Goal: Task Accomplishment & Management: Manage account settings

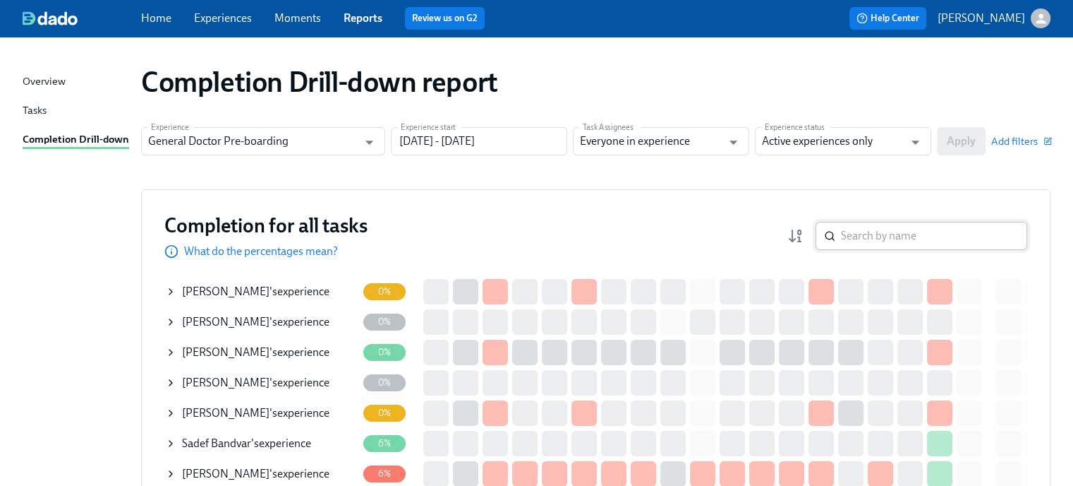
click at [914, 236] on input "search" at bounding box center [934, 236] width 186 height 28
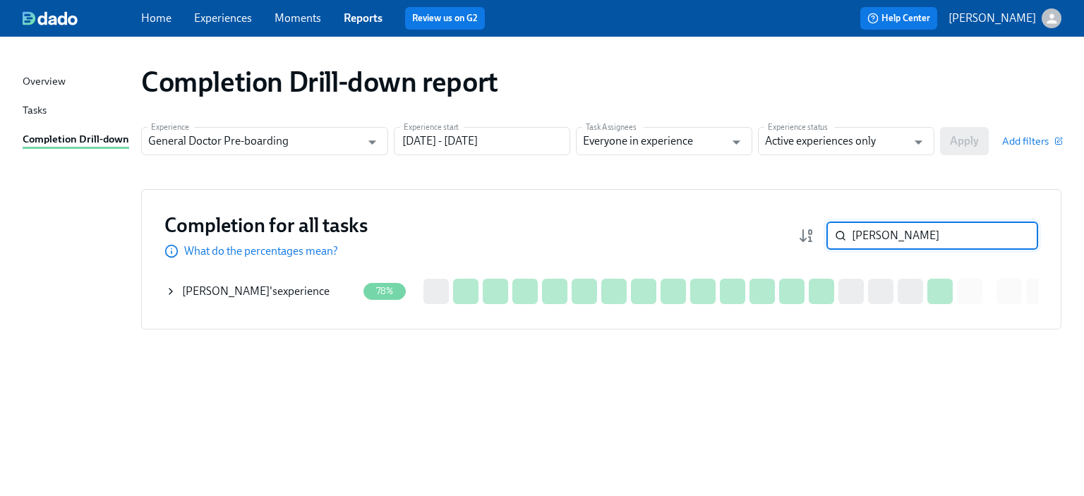
type input "TAMARA"
click at [296, 289] on div "Tamara Kapetanovic 's experience" at bounding box center [255, 292] width 147 height 16
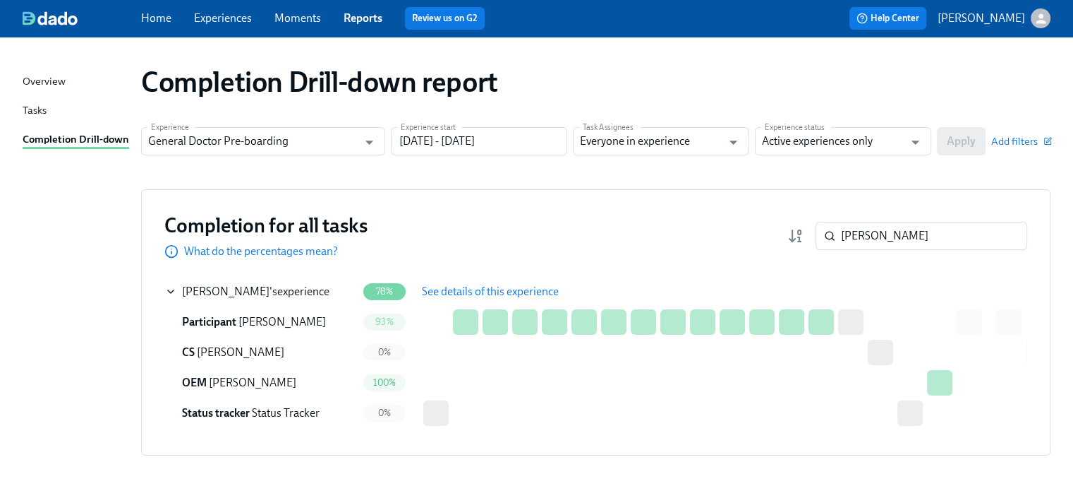
click at [475, 289] on span "See details of this experience" at bounding box center [490, 291] width 137 height 14
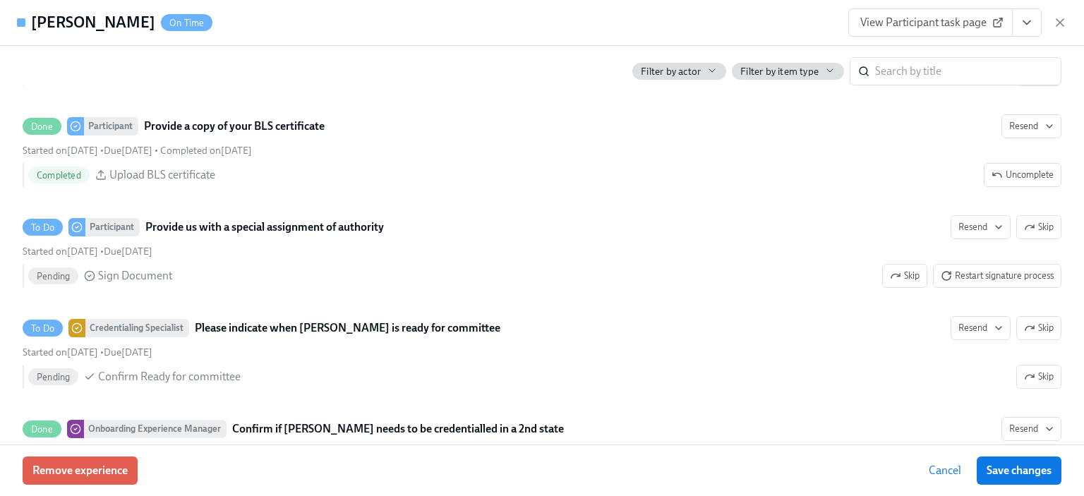
scroll to position [3387, 0]
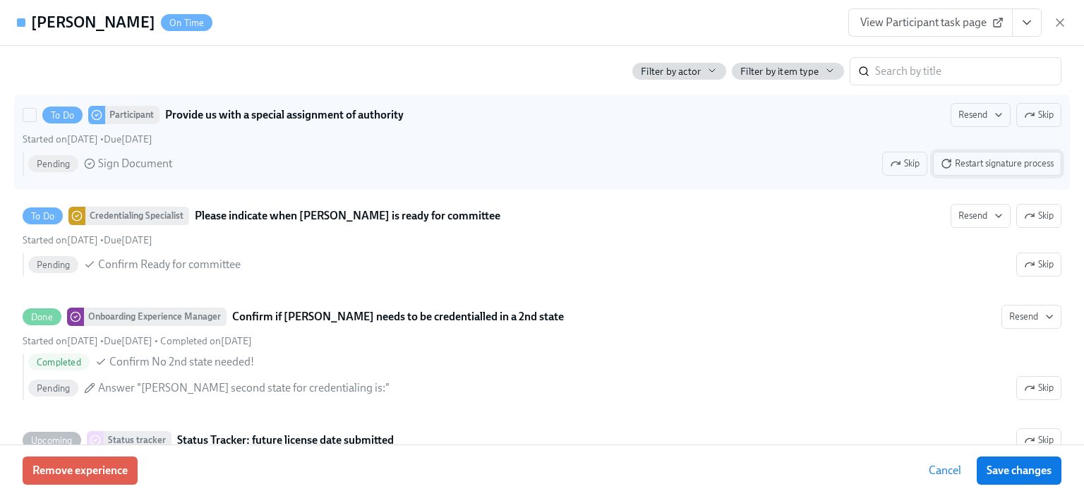
click at [991, 165] on span "Restart signature process" at bounding box center [997, 164] width 113 height 14
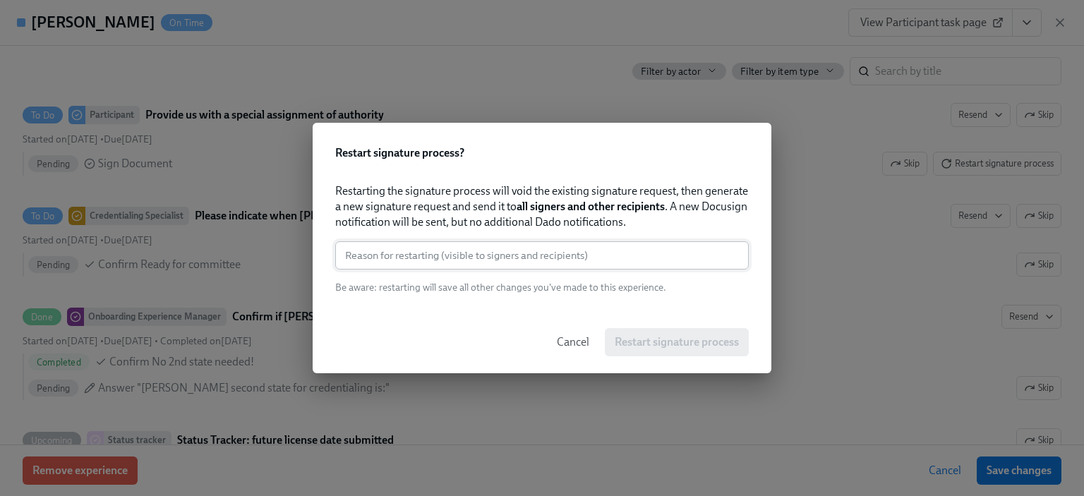
click at [574, 257] on input "text" at bounding box center [542, 255] width 414 height 28
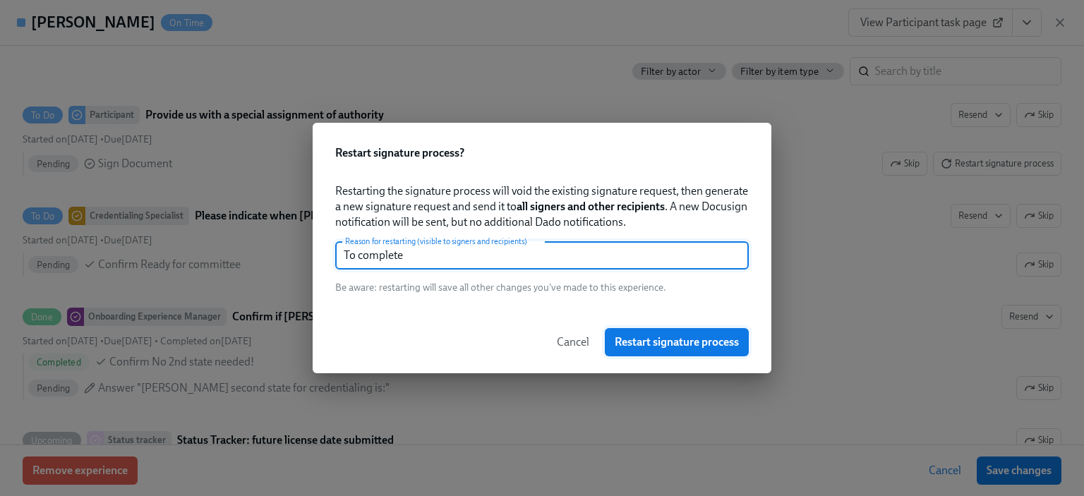
type input "To complete"
click at [690, 348] on span "Restart signature process" at bounding box center [677, 342] width 124 height 14
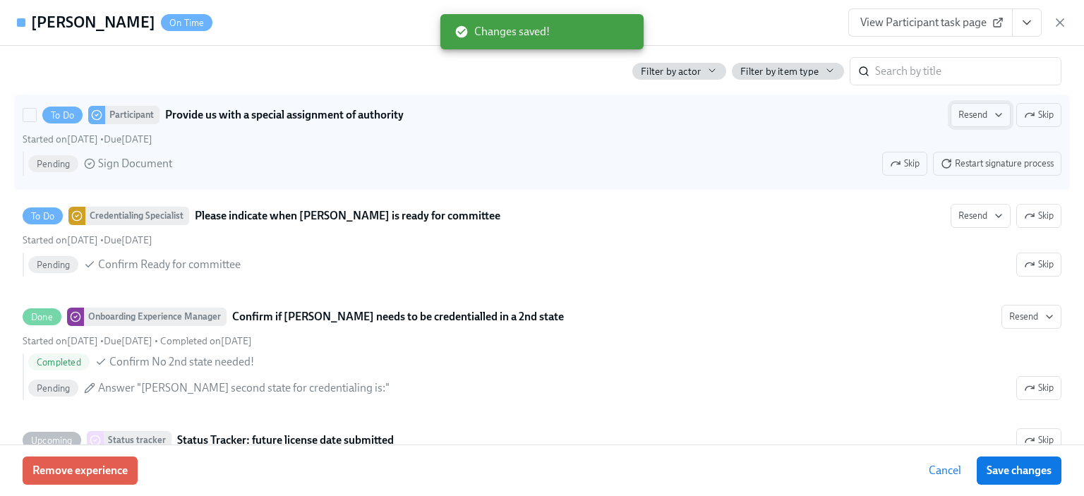
click at [967, 121] on span "Resend" at bounding box center [980, 115] width 44 height 14
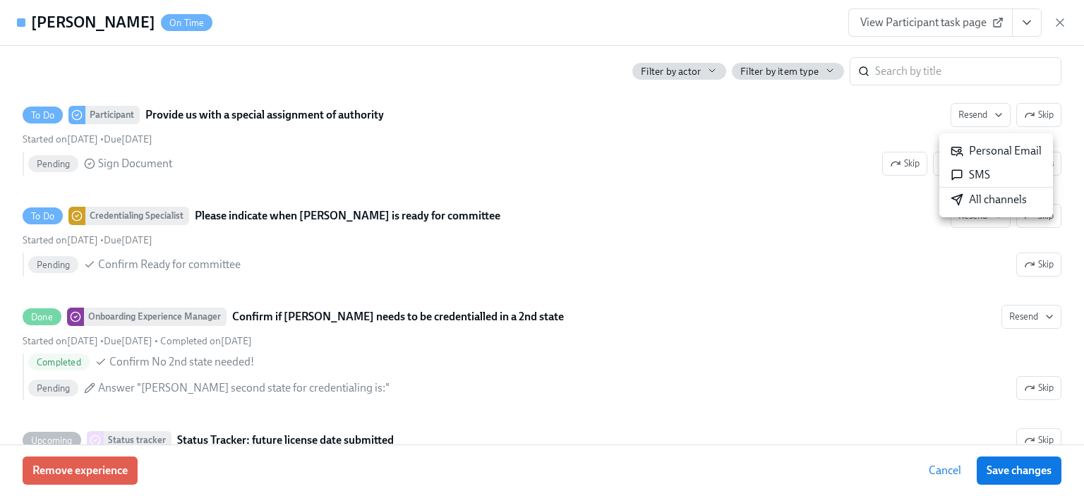
click at [971, 202] on div "All channels" at bounding box center [989, 200] width 76 height 16
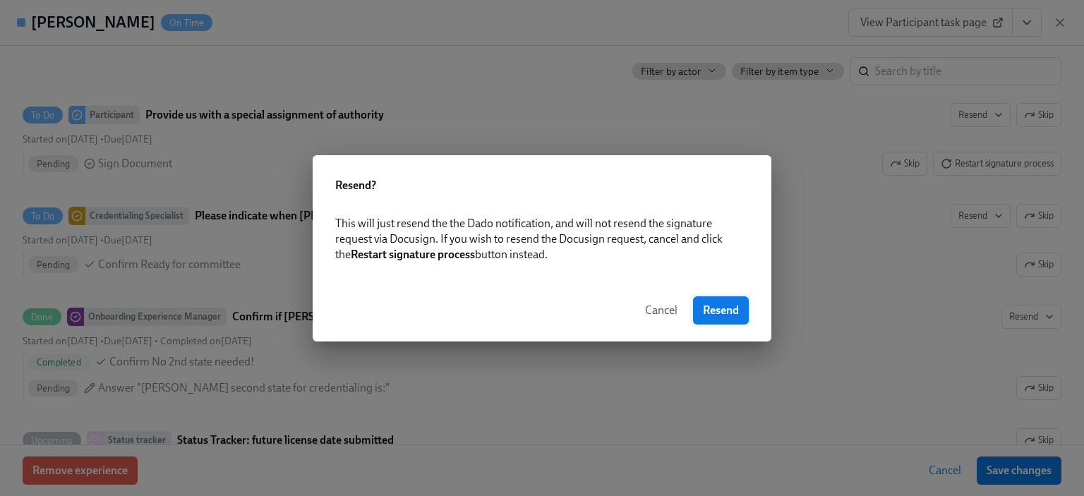
click at [728, 310] on span "Resend" at bounding box center [721, 310] width 36 height 14
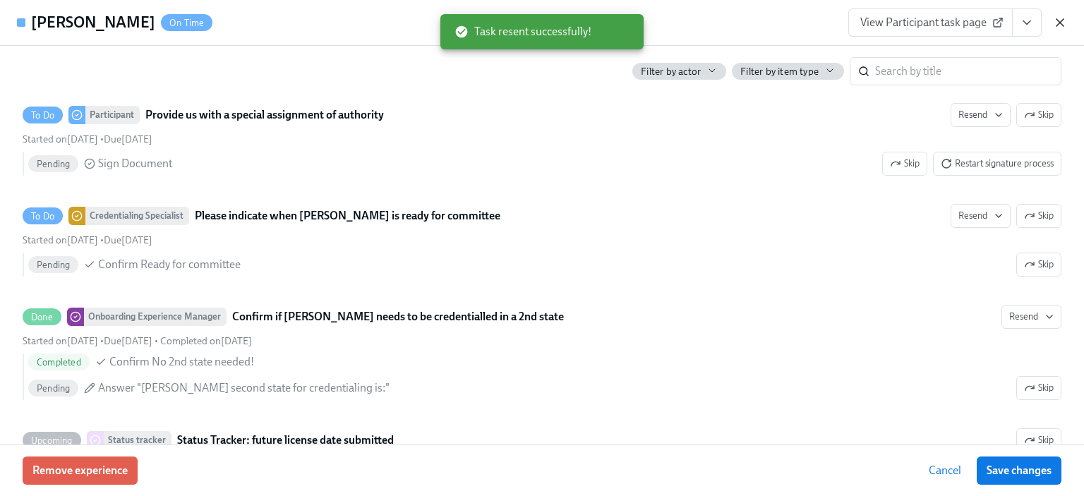
click at [1060, 19] on icon "button" at bounding box center [1060, 23] width 14 height 14
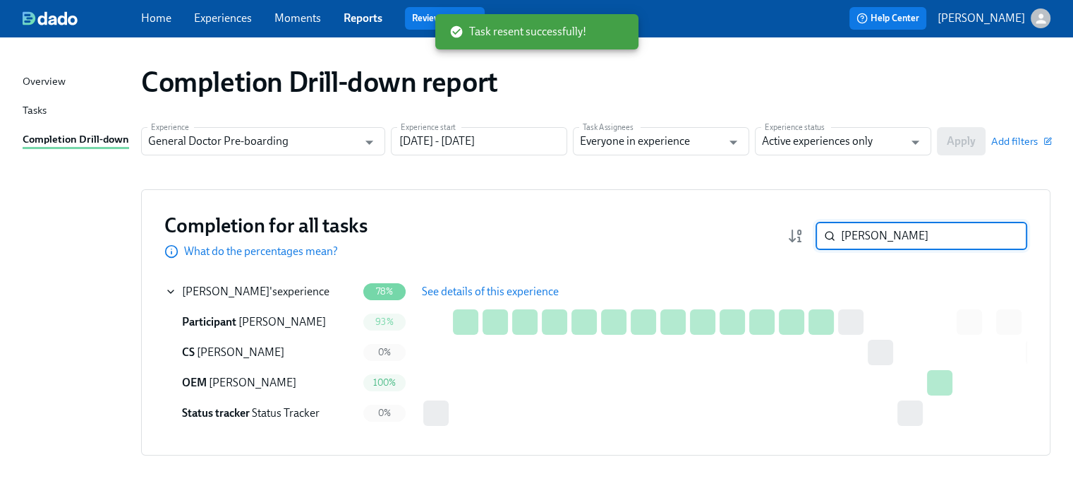
click at [890, 236] on input "TAMARA" at bounding box center [934, 236] width 186 height 28
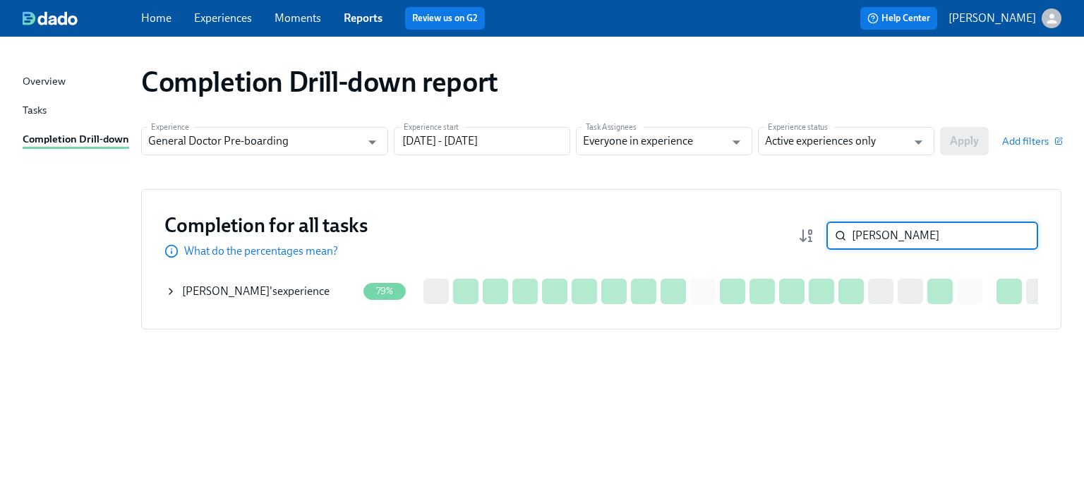
type input "michelle lee"
click at [241, 293] on span "Michelle Lee" at bounding box center [226, 290] width 88 height 13
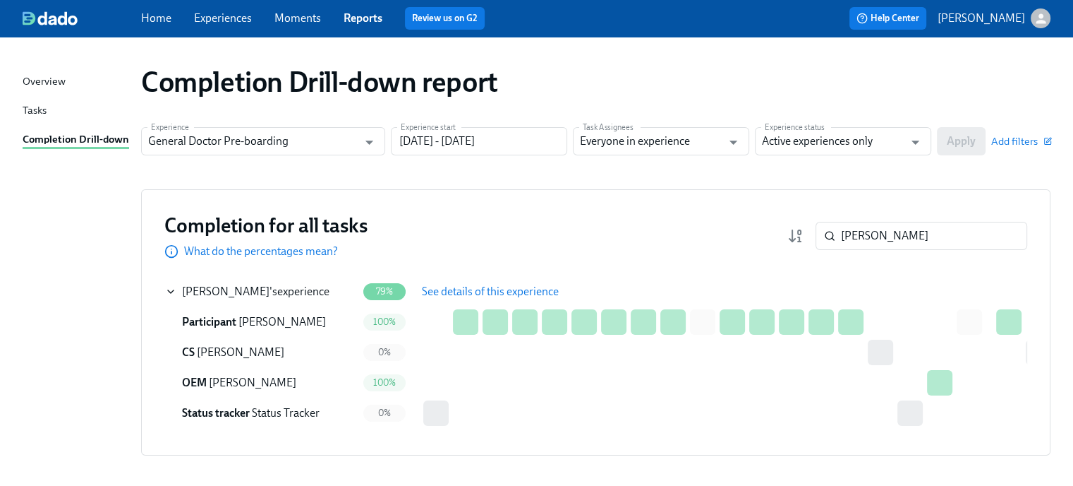
click at [449, 289] on span "See details of this experience" at bounding box center [490, 291] width 137 height 14
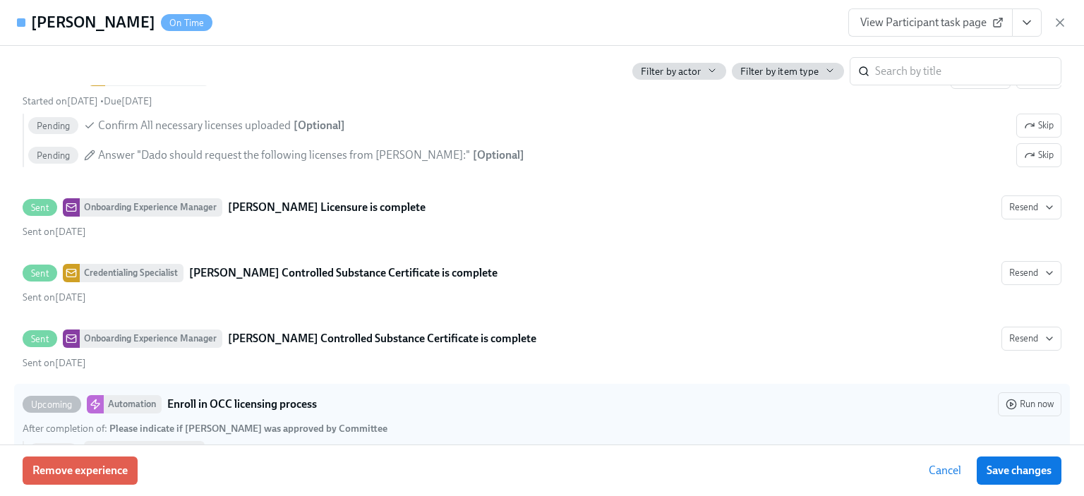
scroll to position [5222, 0]
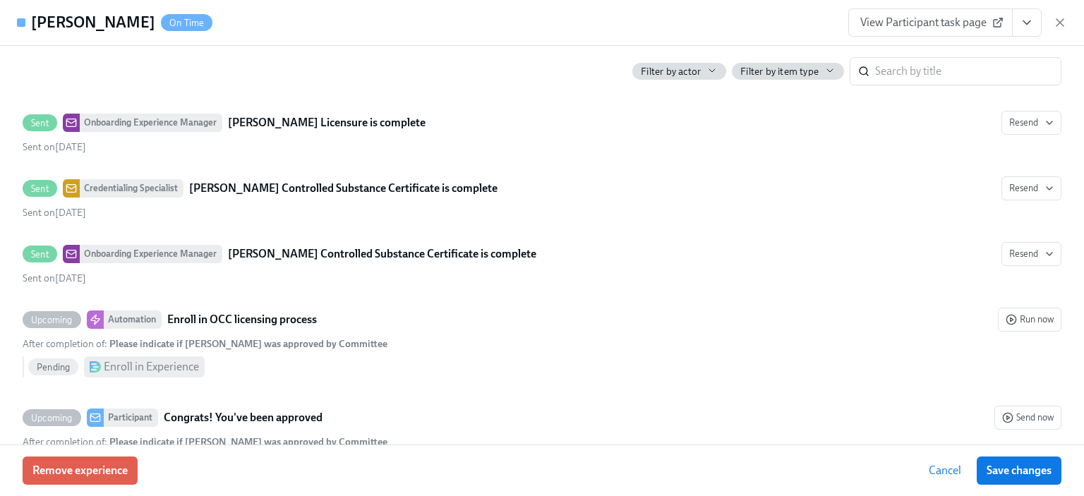
click at [898, 16] on span "View Participant task page" at bounding box center [930, 23] width 140 height 14
